Goal: Information Seeking & Learning: Learn about a topic

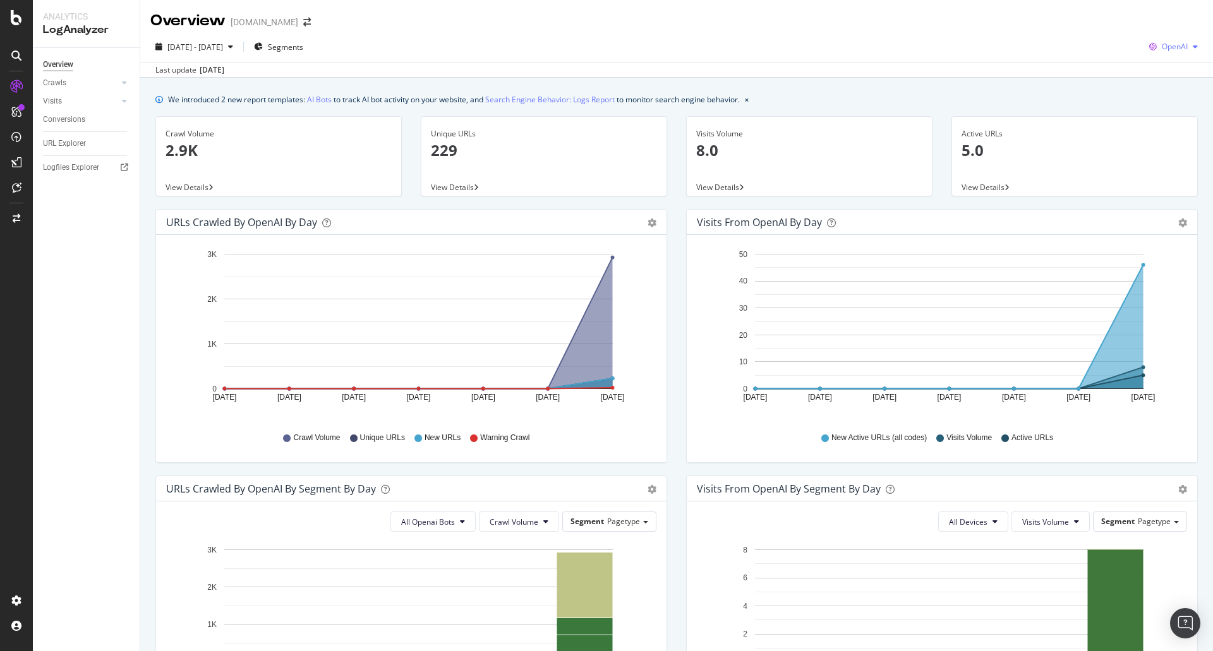
click at [1190, 51] on div "button" at bounding box center [1195, 47] width 15 height 8
click at [186, 189] on span "View Details" at bounding box center [186, 187] width 43 height 11
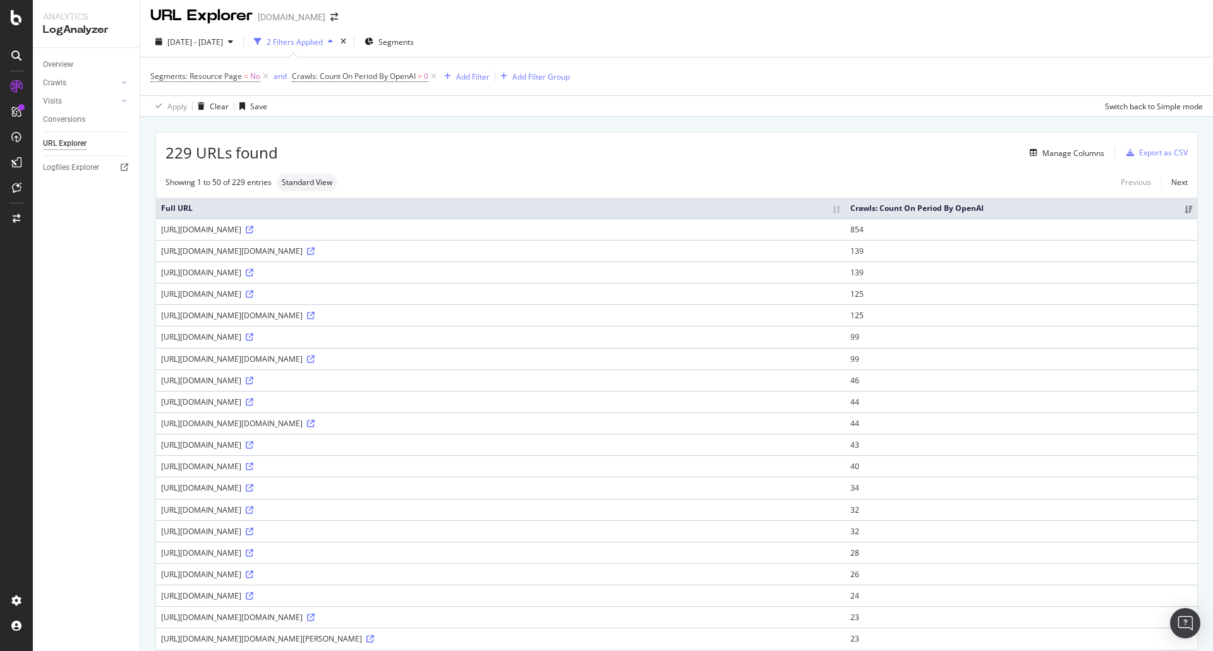
scroll to position [4, 0]
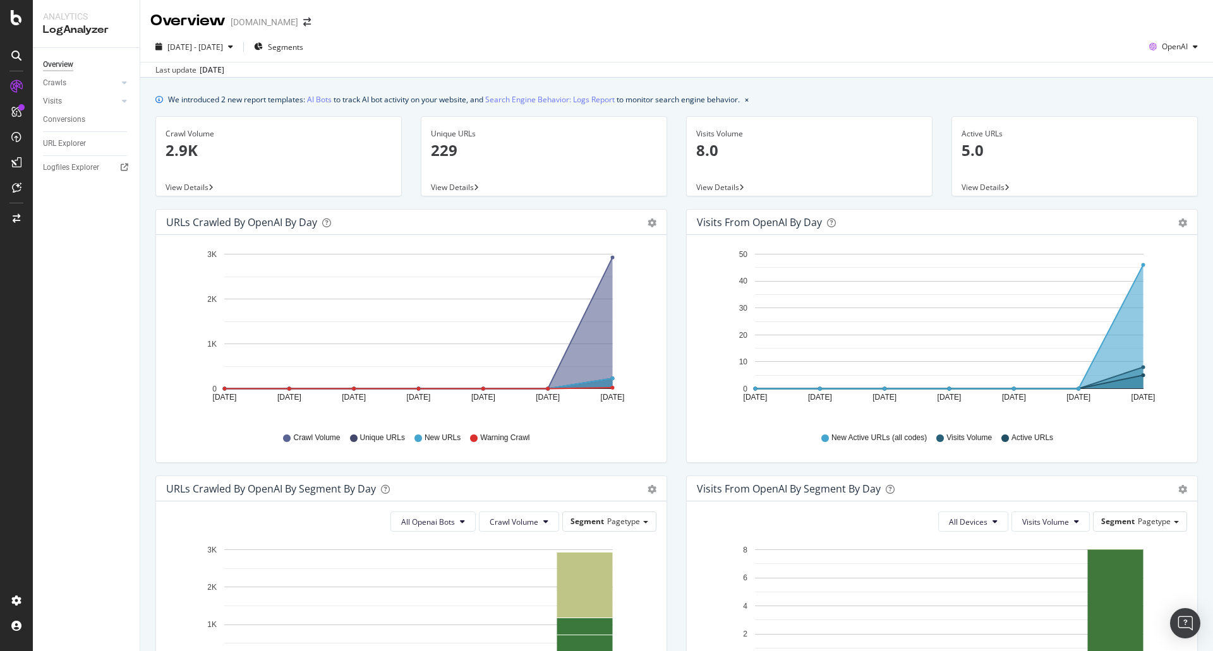
click at [447, 188] on span "View Details" at bounding box center [452, 187] width 43 height 11
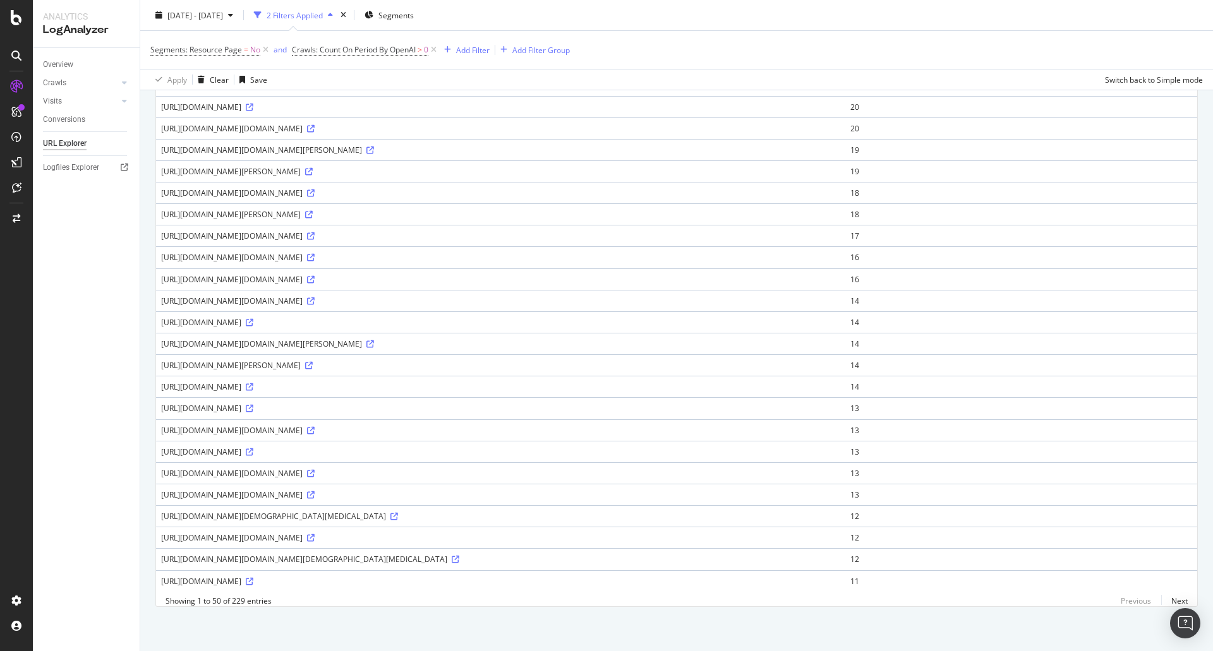
scroll to position [762, 0]
click at [1168, 599] on link "Next" at bounding box center [1174, 601] width 27 height 18
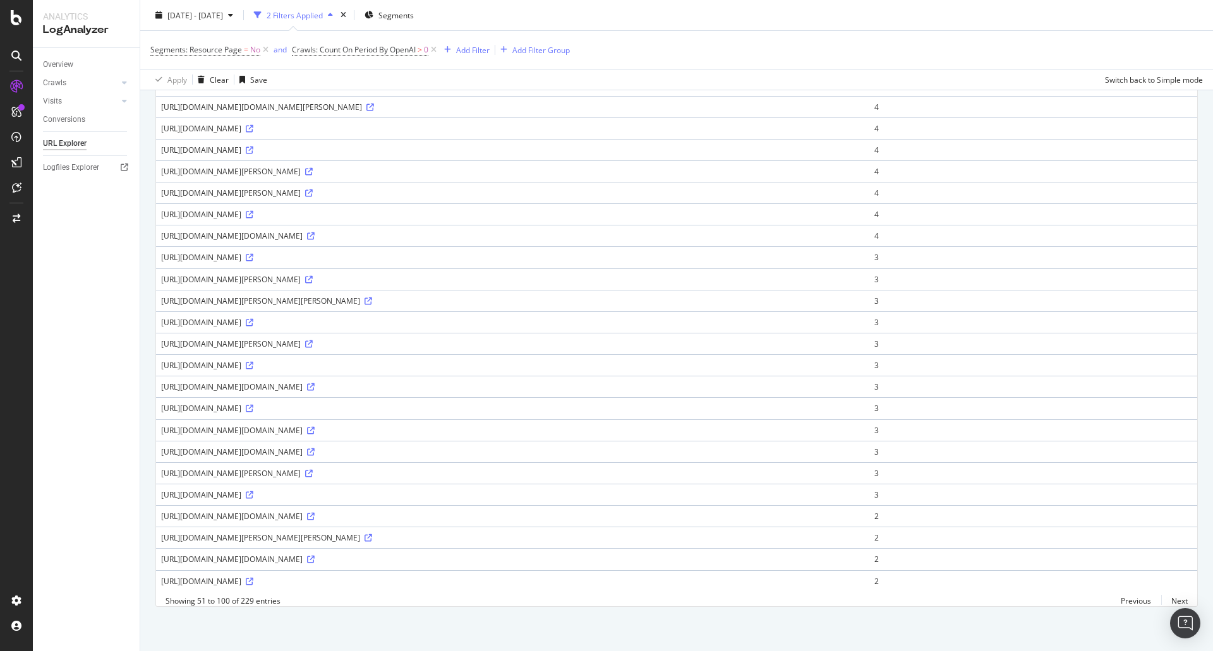
scroll to position [838, 0]
click at [315, 513] on icon at bounding box center [311, 517] width 8 height 8
click at [315, 383] on icon at bounding box center [311, 387] width 8 height 8
click at [313, 189] on icon at bounding box center [309, 193] width 8 height 8
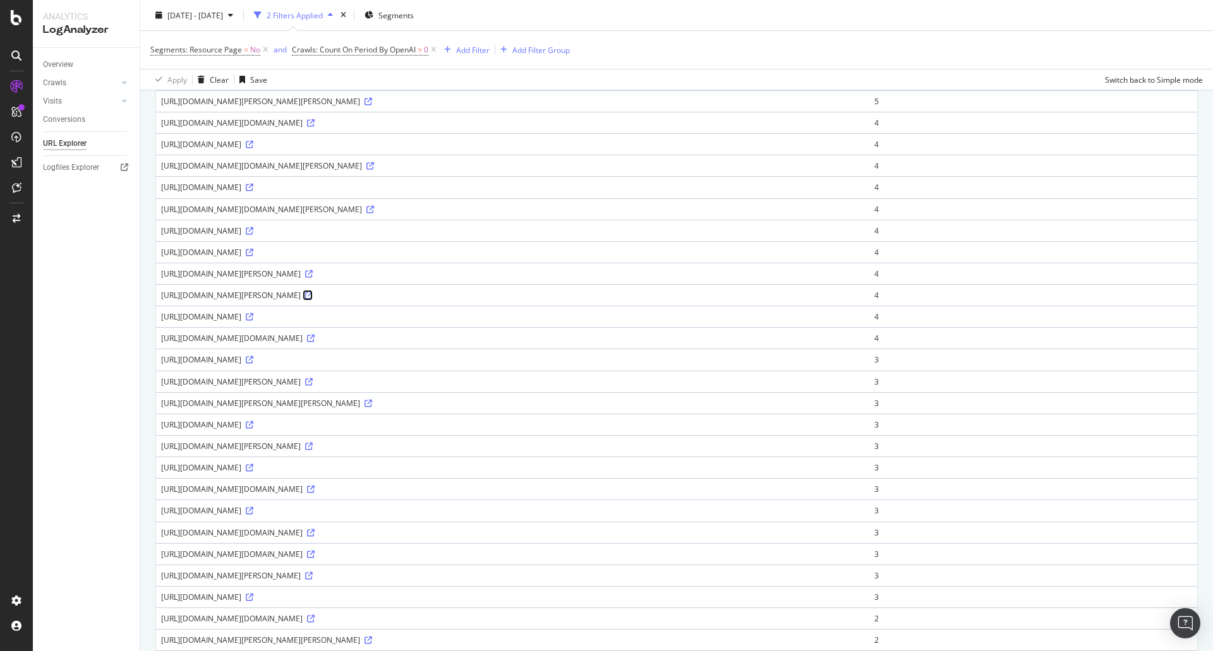
scroll to position [586, 0]
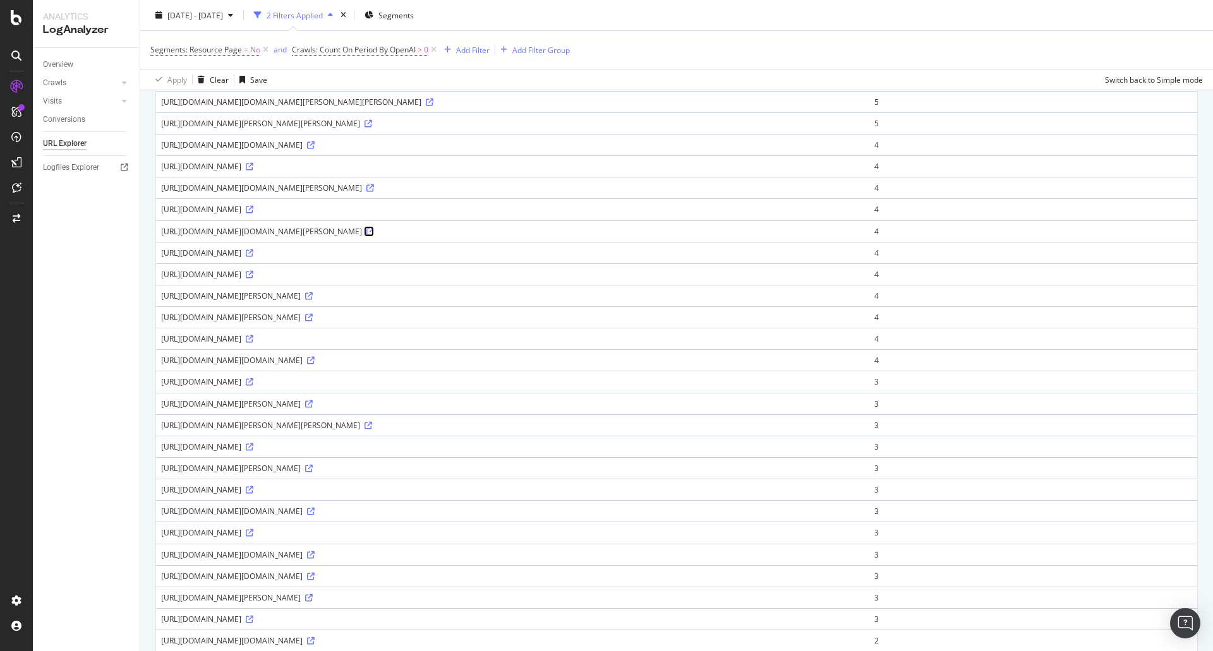
click at [374, 236] on icon at bounding box center [370, 232] width 8 height 8
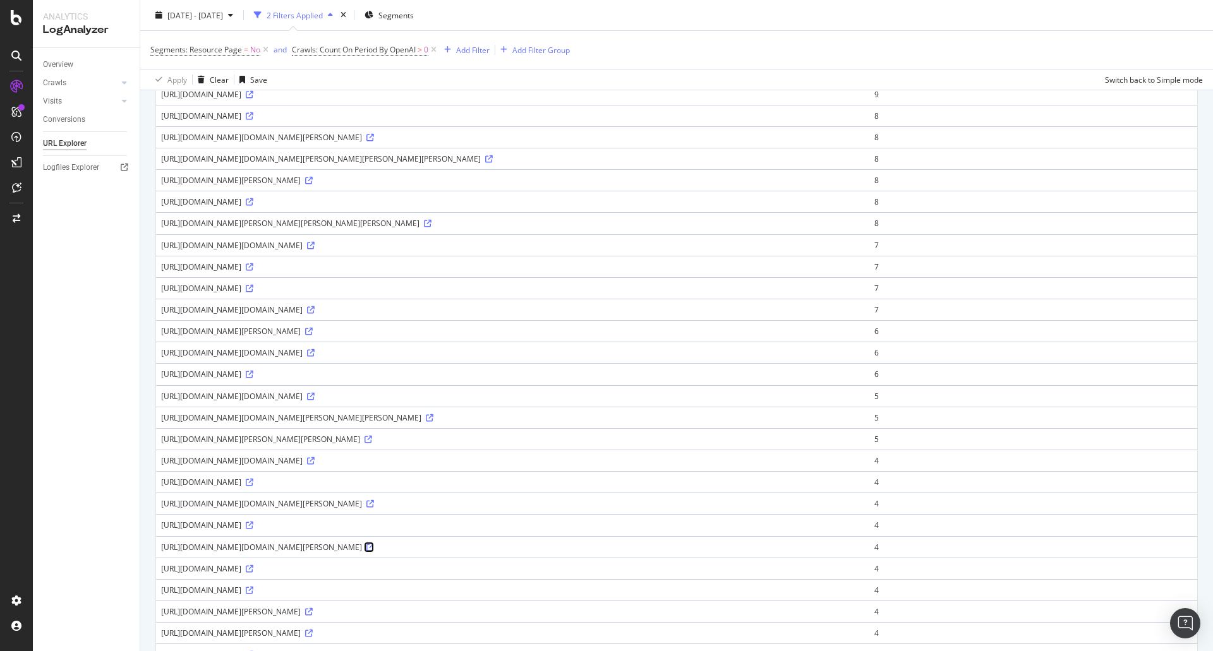
scroll to position [0, 0]
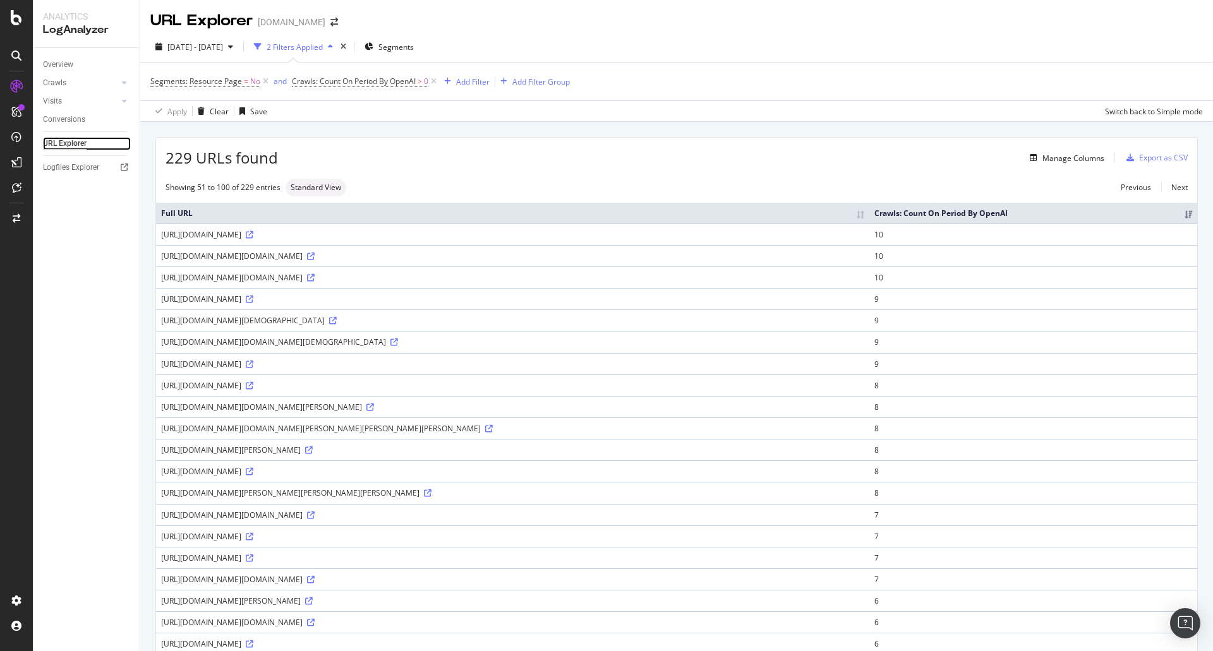
click at [52, 140] on div "URL Explorer" at bounding box center [65, 143] width 44 height 13
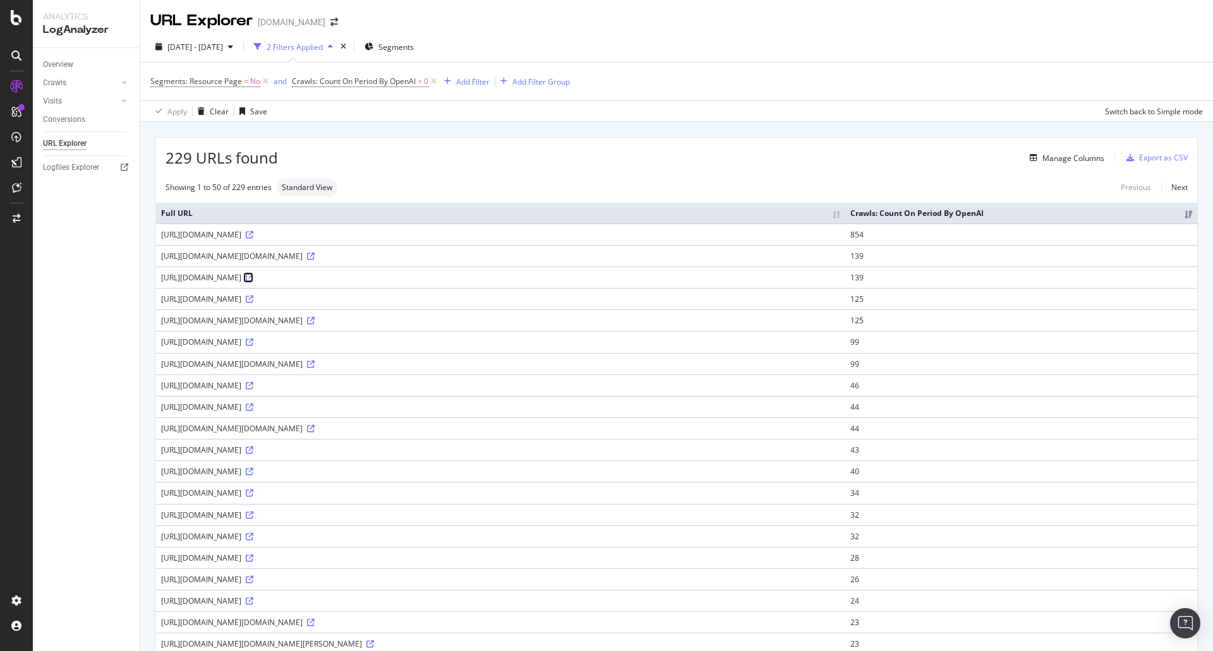
click at [253, 282] on icon at bounding box center [250, 278] width 8 height 8
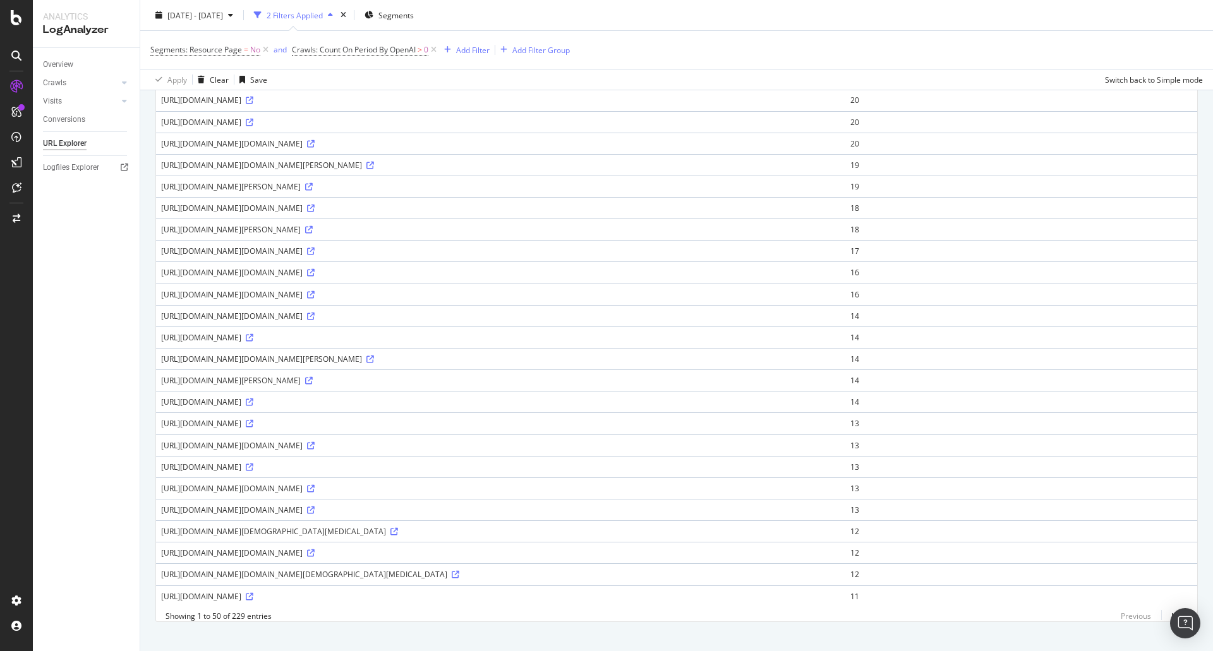
scroll to position [762, 0]
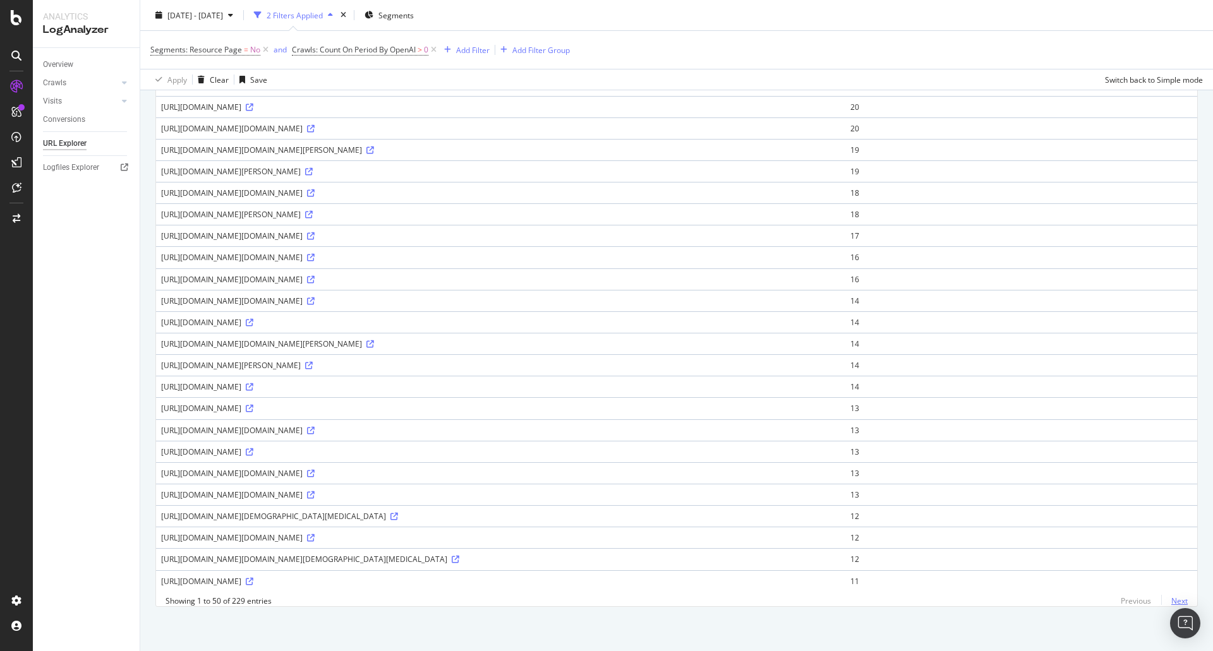
click at [1174, 600] on link "Next" at bounding box center [1174, 601] width 27 height 18
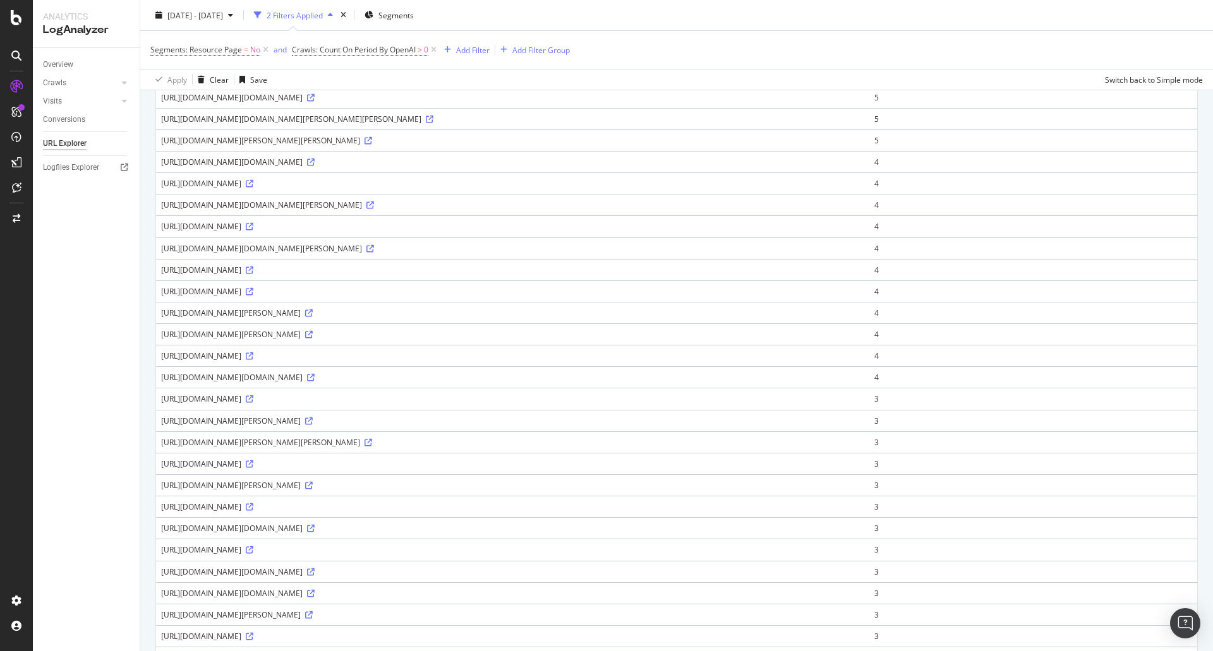
scroll to position [838, 0]
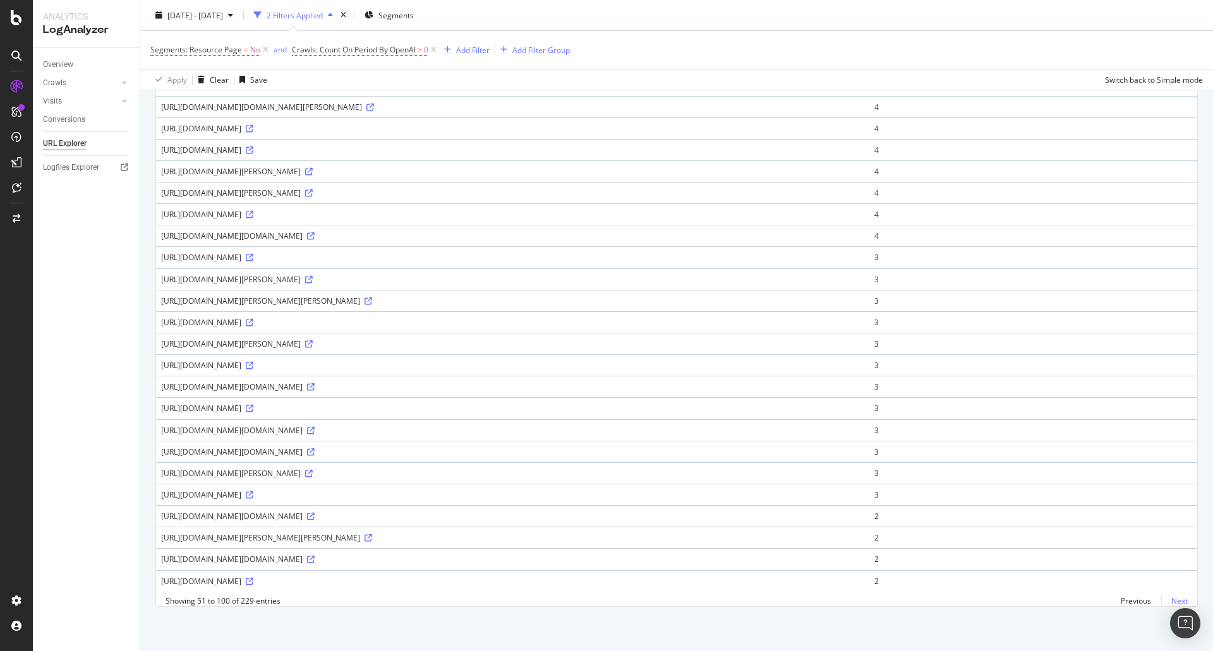
click at [1172, 601] on link "Next" at bounding box center [1174, 601] width 27 height 18
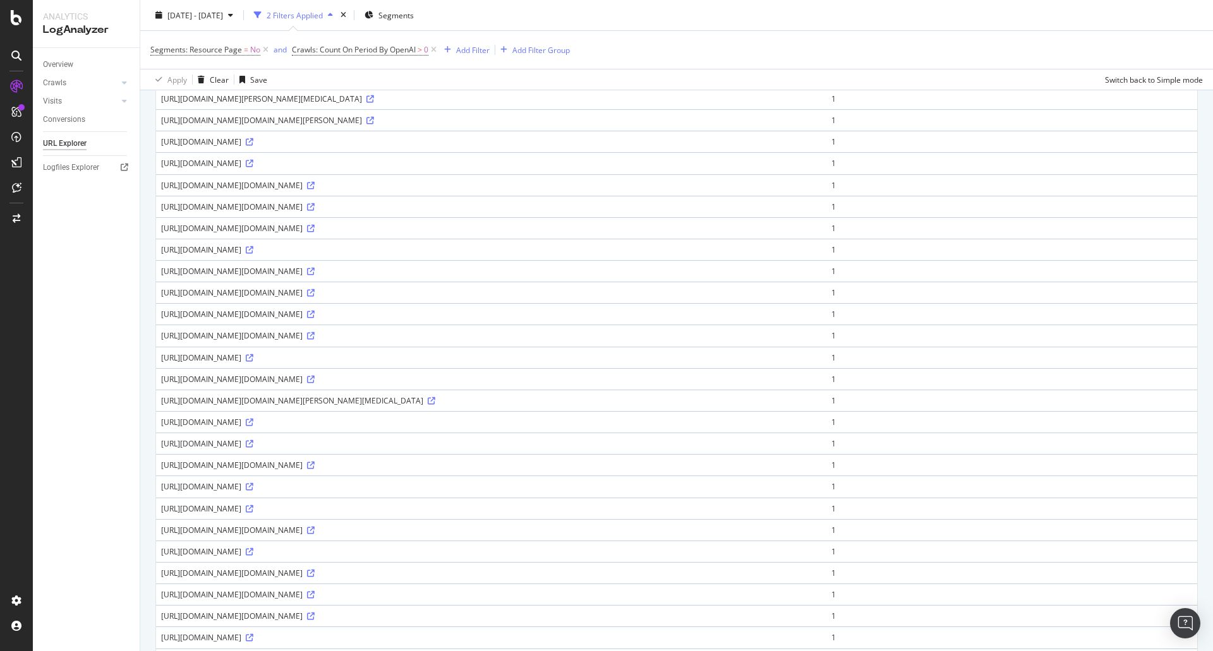
scroll to position [817, 0]
